Goal: Check status: Check status

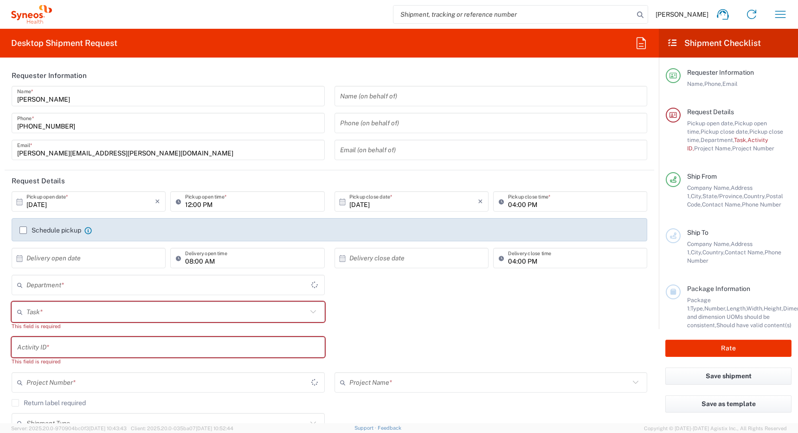
type input "[GEOGRAPHIC_DATA]"
type input "4510"
click at [780, 12] on icon "button" at bounding box center [780, 14] width 15 height 15
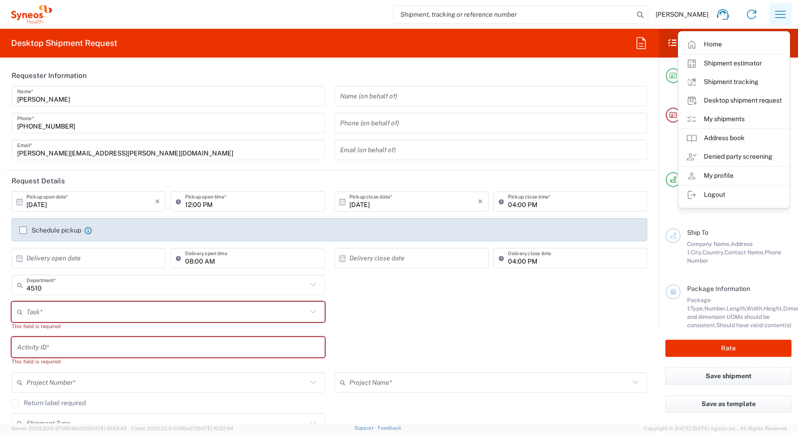
type input "Syneos Health Canada LP- [GEOGRAPHIC_DATA]"
click at [713, 121] on link "My shipments" at bounding box center [734, 119] width 110 height 19
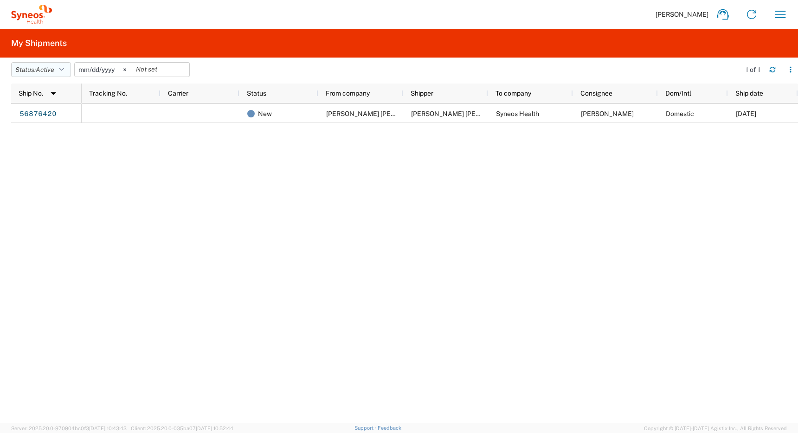
click at [62, 70] on icon "button" at bounding box center [61, 69] width 5 height 6
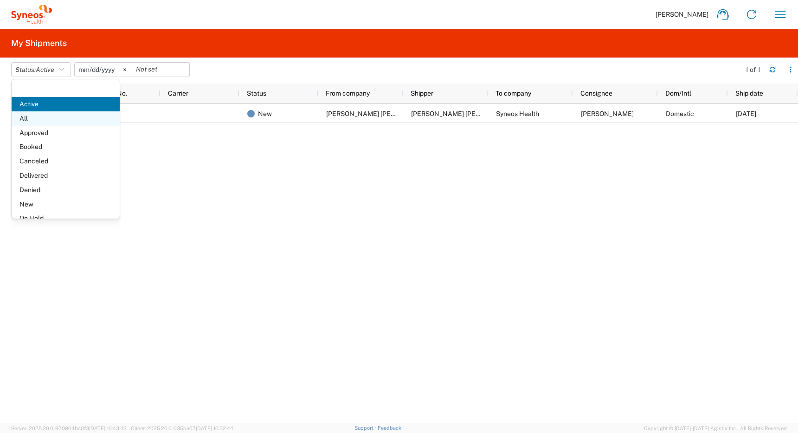
click at [36, 119] on span "All" at bounding box center [66, 118] width 108 height 14
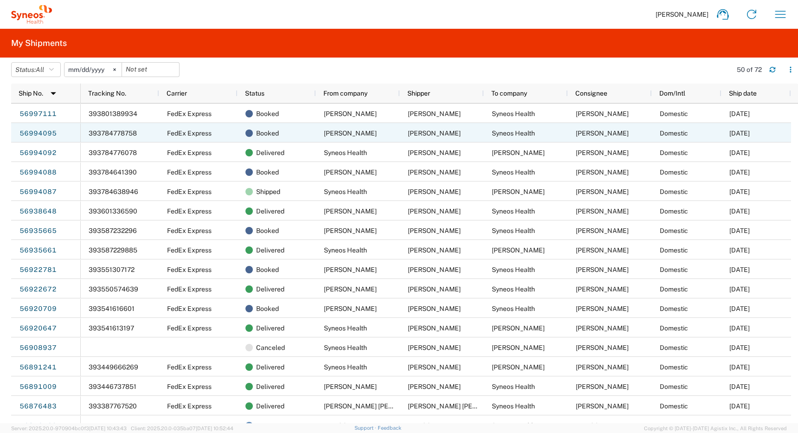
click at [415, 134] on span "[PERSON_NAME]" at bounding box center [434, 132] width 53 height 7
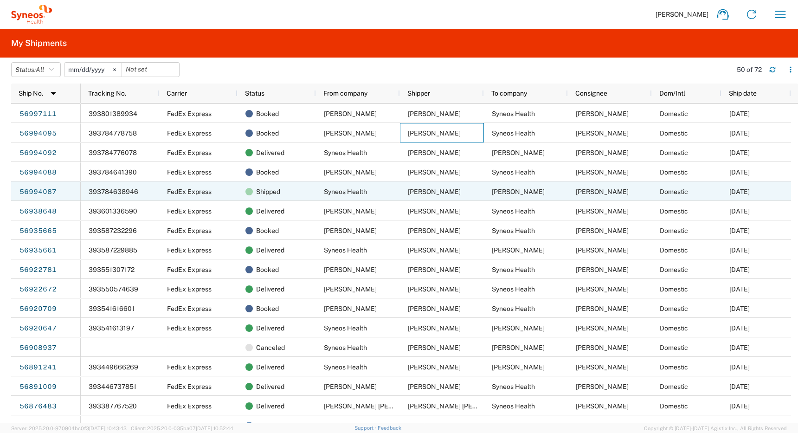
click at [497, 193] on span "[PERSON_NAME]" at bounding box center [518, 191] width 53 height 7
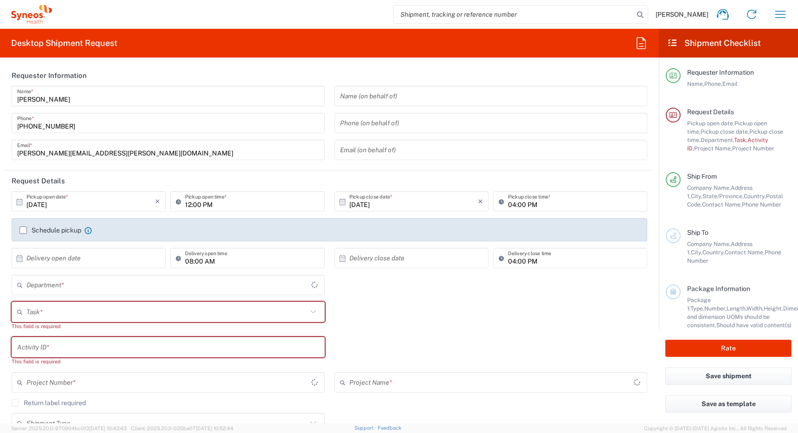
type input "[GEOGRAPHIC_DATA]"
type input "4510"
click at [782, 12] on icon "button" at bounding box center [780, 14] width 15 height 15
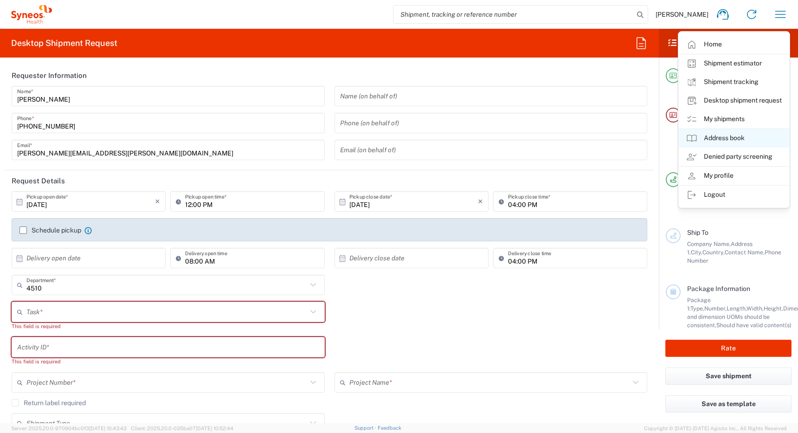
type input "Syneos Health Canada LP- [GEOGRAPHIC_DATA]"
click at [720, 117] on link "My shipments" at bounding box center [734, 119] width 110 height 19
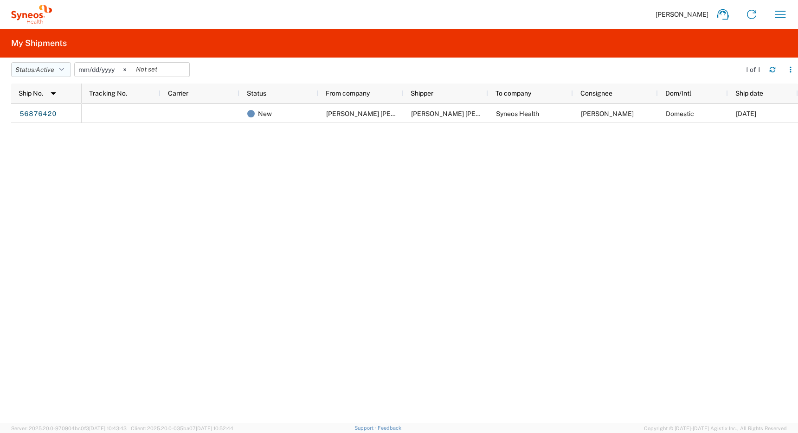
click at [58, 67] on button "Status: Active" at bounding box center [41, 69] width 60 height 15
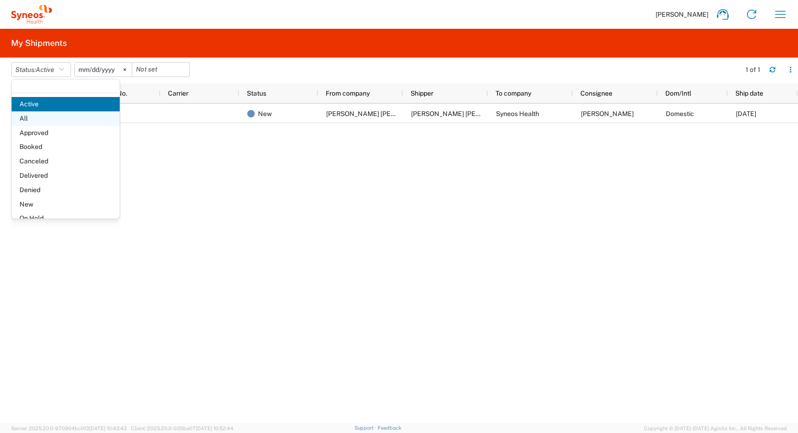
click at [40, 119] on span "All" at bounding box center [66, 118] width 108 height 14
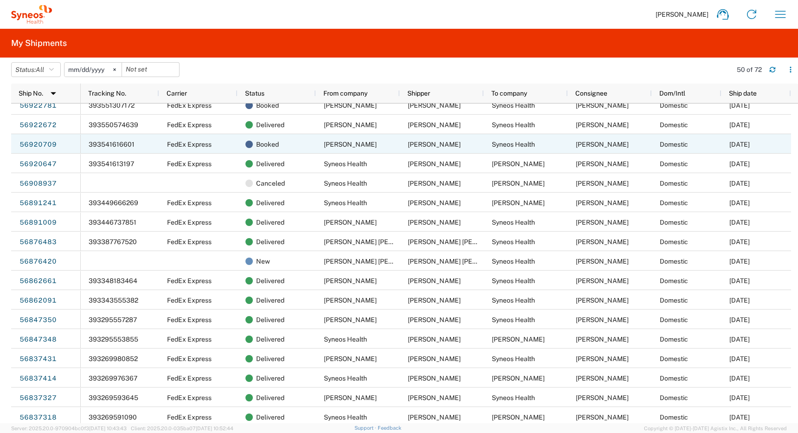
scroll to position [171, 0]
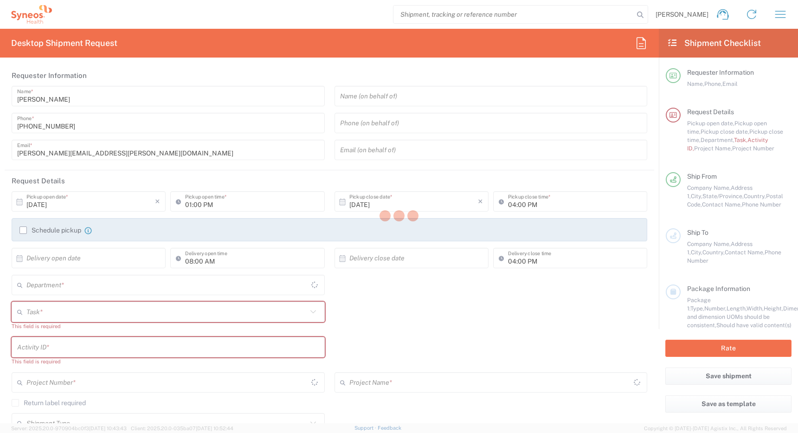
type input "[GEOGRAPHIC_DATA]"
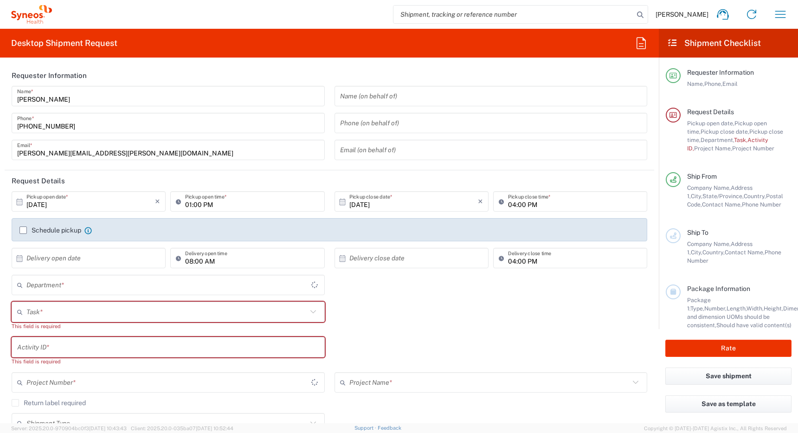
type input "[GEOGRAPHIC_DATA]"
type input "4510"
click at [777, 16] on icon "button" at bounding box center [780, 14] width 15 height 15
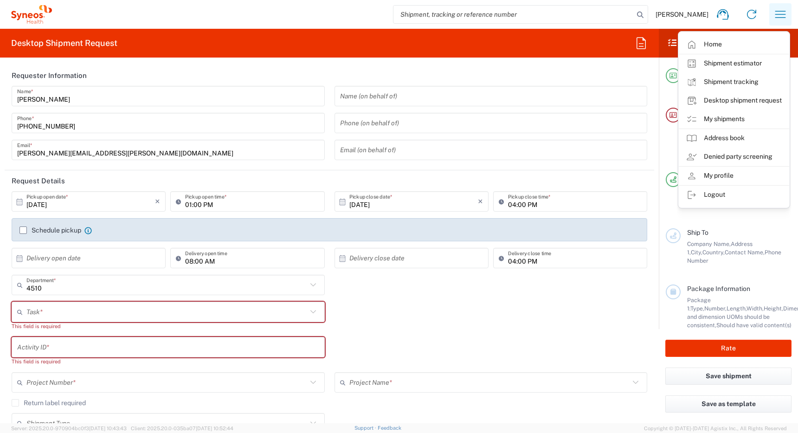
type input "Syneos Health Canada LP- [GEOGRAPHIC_DATA]"
click at [723, 124] on link "My shipments" at bounding box center [734, 119] width 110 height 19
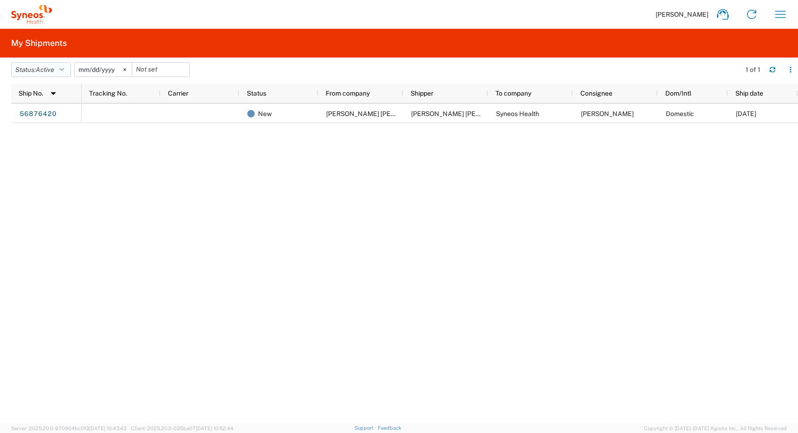
click at [52, 69] on span "Active" at bounding box center [45, 69] width 19 height 7
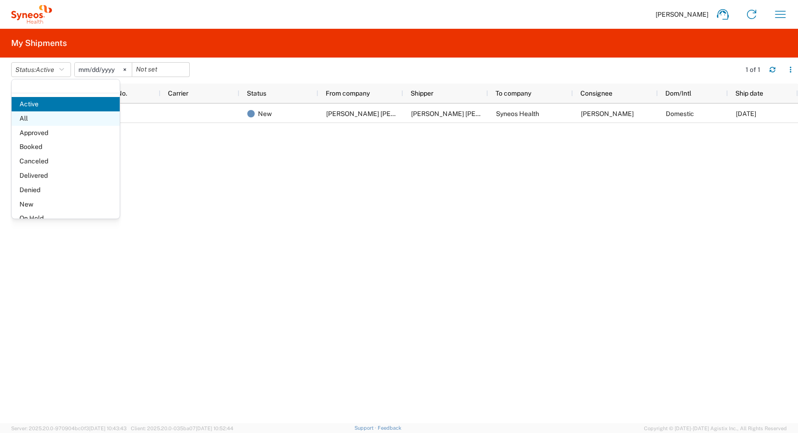
click at [41, 118] on span "All" at bounding box center [66, 118] width 108 height 14
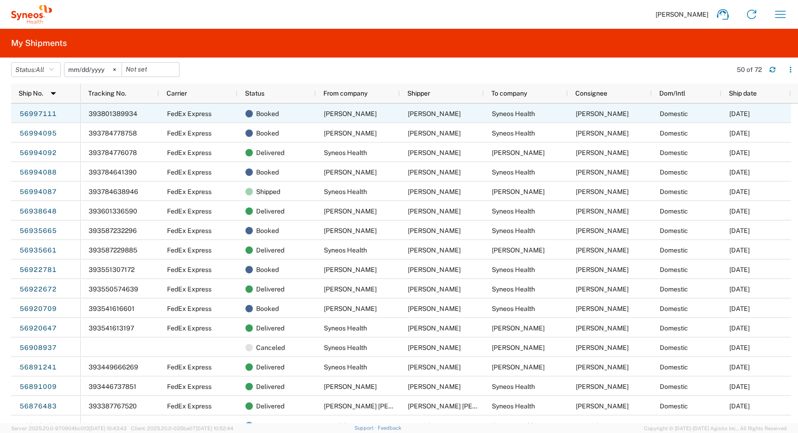
click at [107, 110] on span "393801389934" at bounding box center [113, 113] width 49 height 7
